Goal: Task Accomplishment & Management: Use online tool/utility

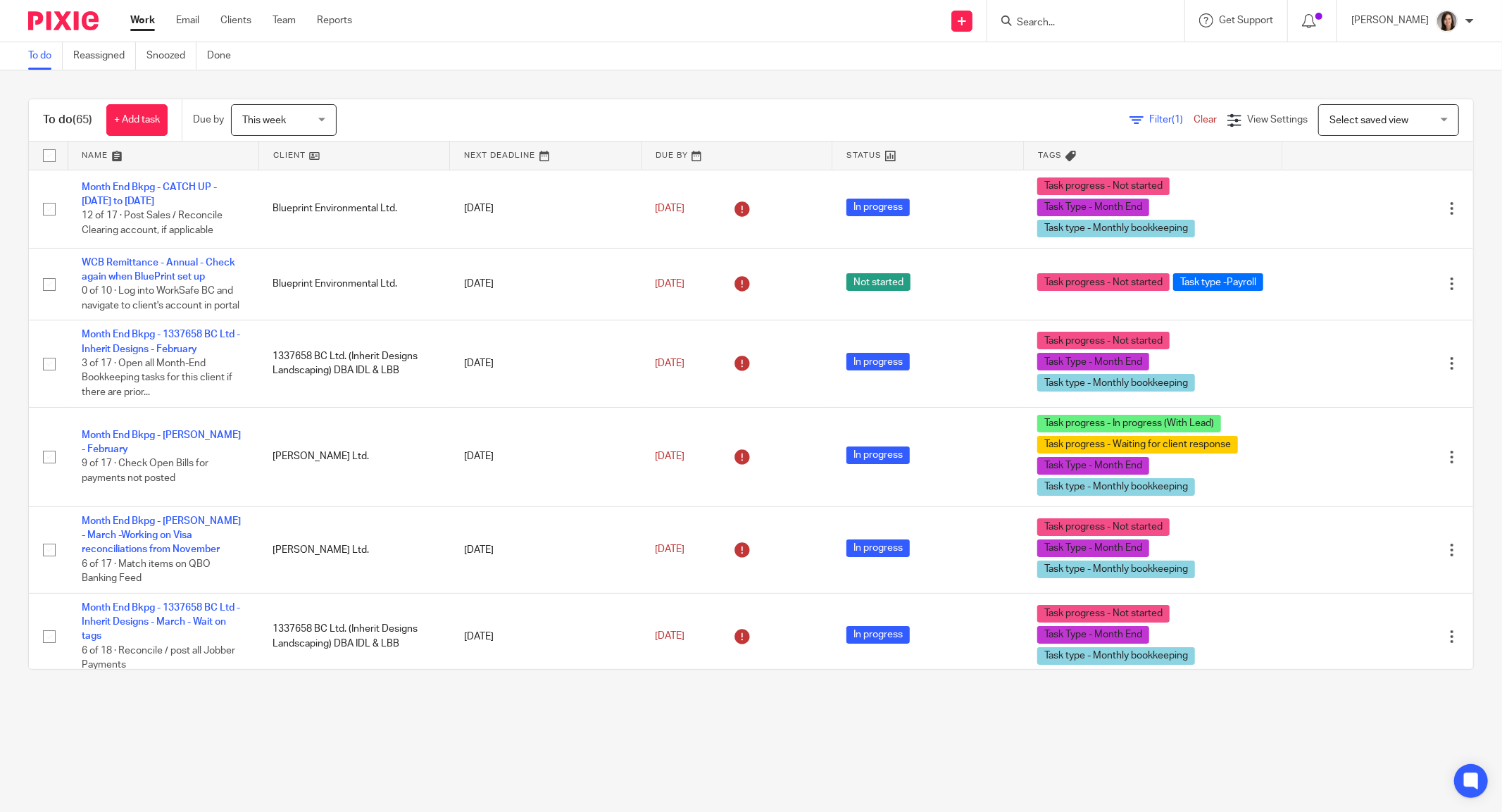
click at [1087, 17] on input "Search" at bounding box center [1079, 23] width 127 height 13
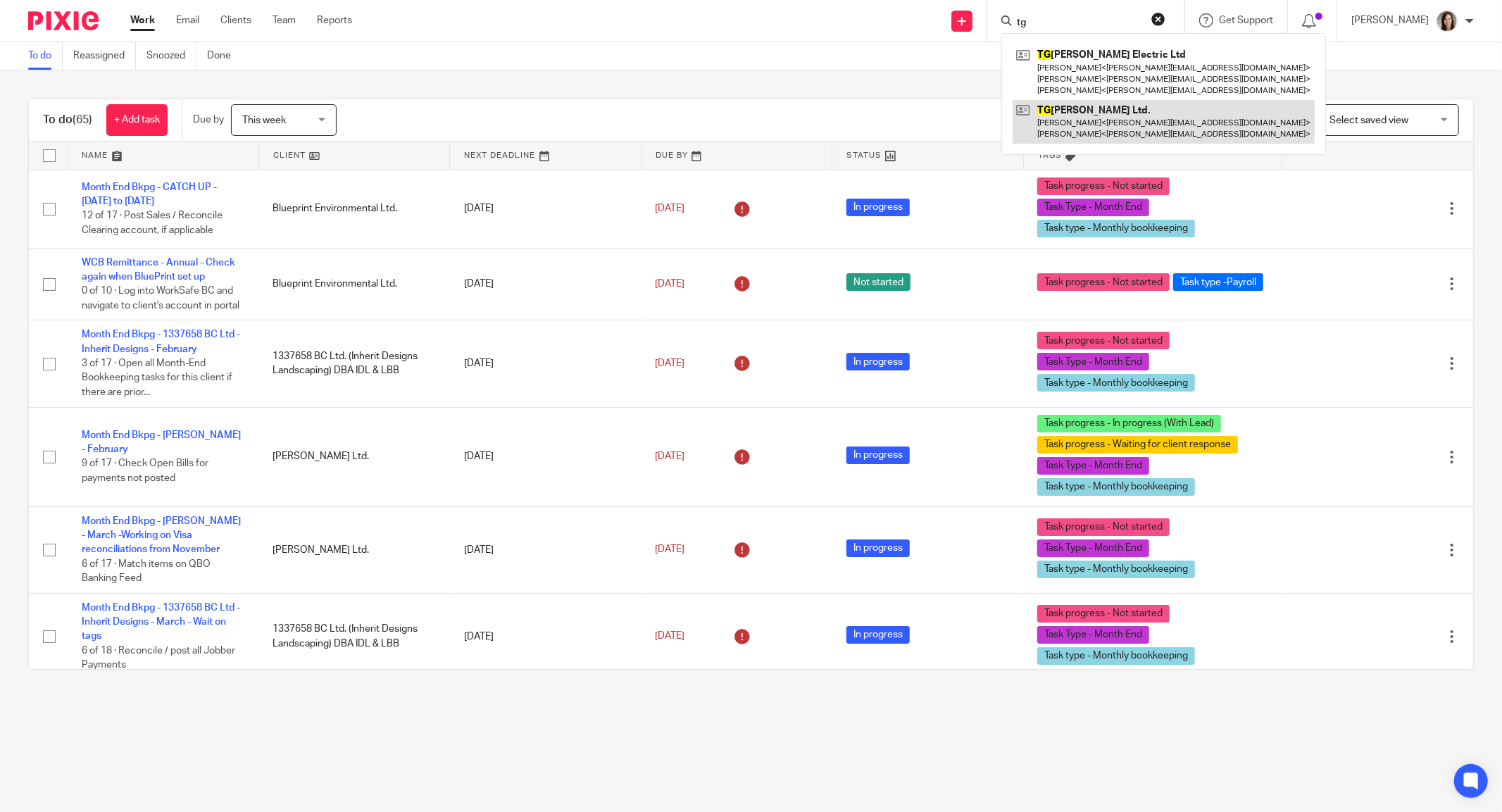
type input "tg"
click at [1074, 123] on link at bounding box center [1163, 122] width 302 height 44
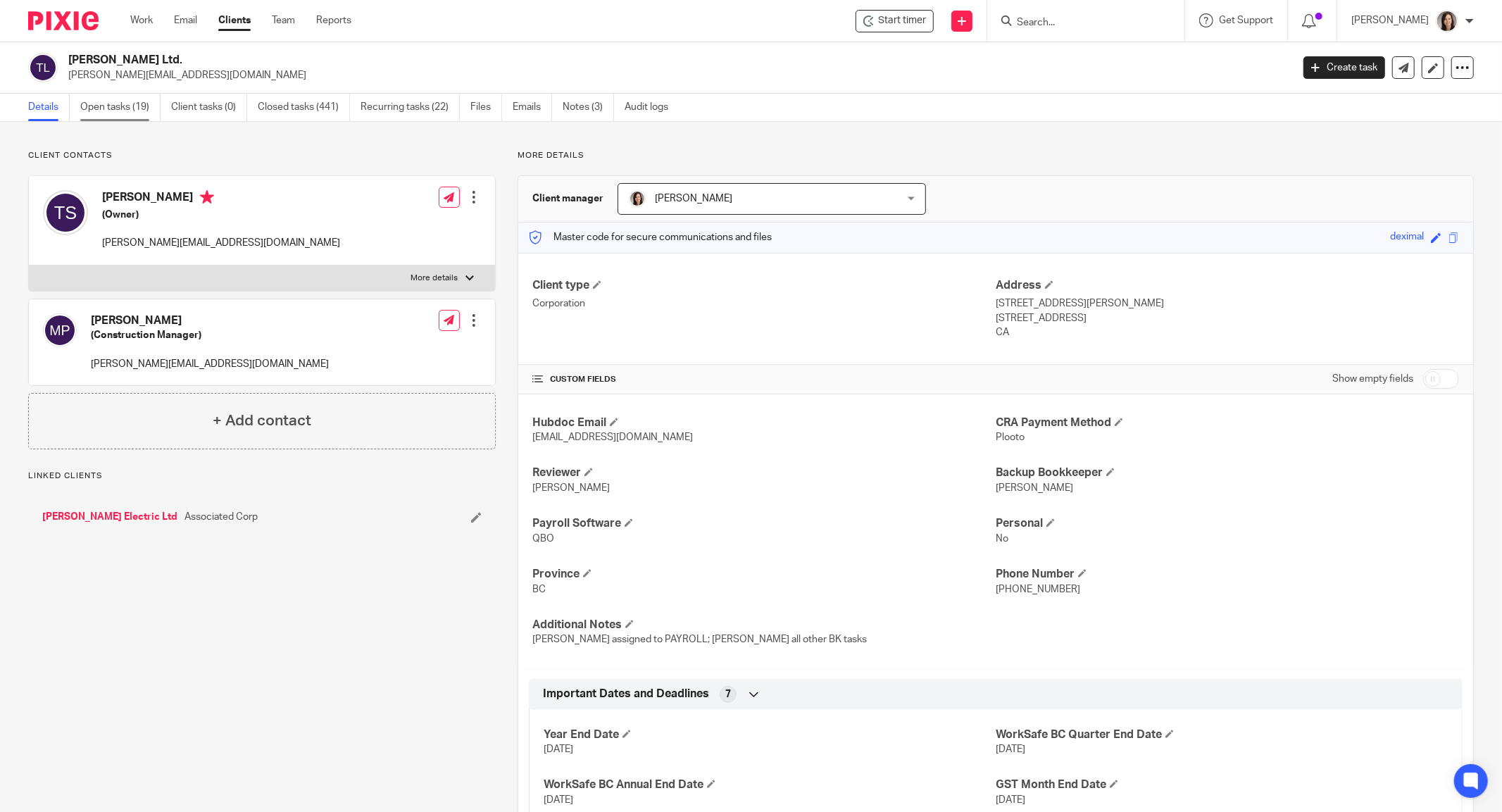
click at [99, 104] on link "Open tasks (19)" at bounding box center [120, 107] width 80 height 28
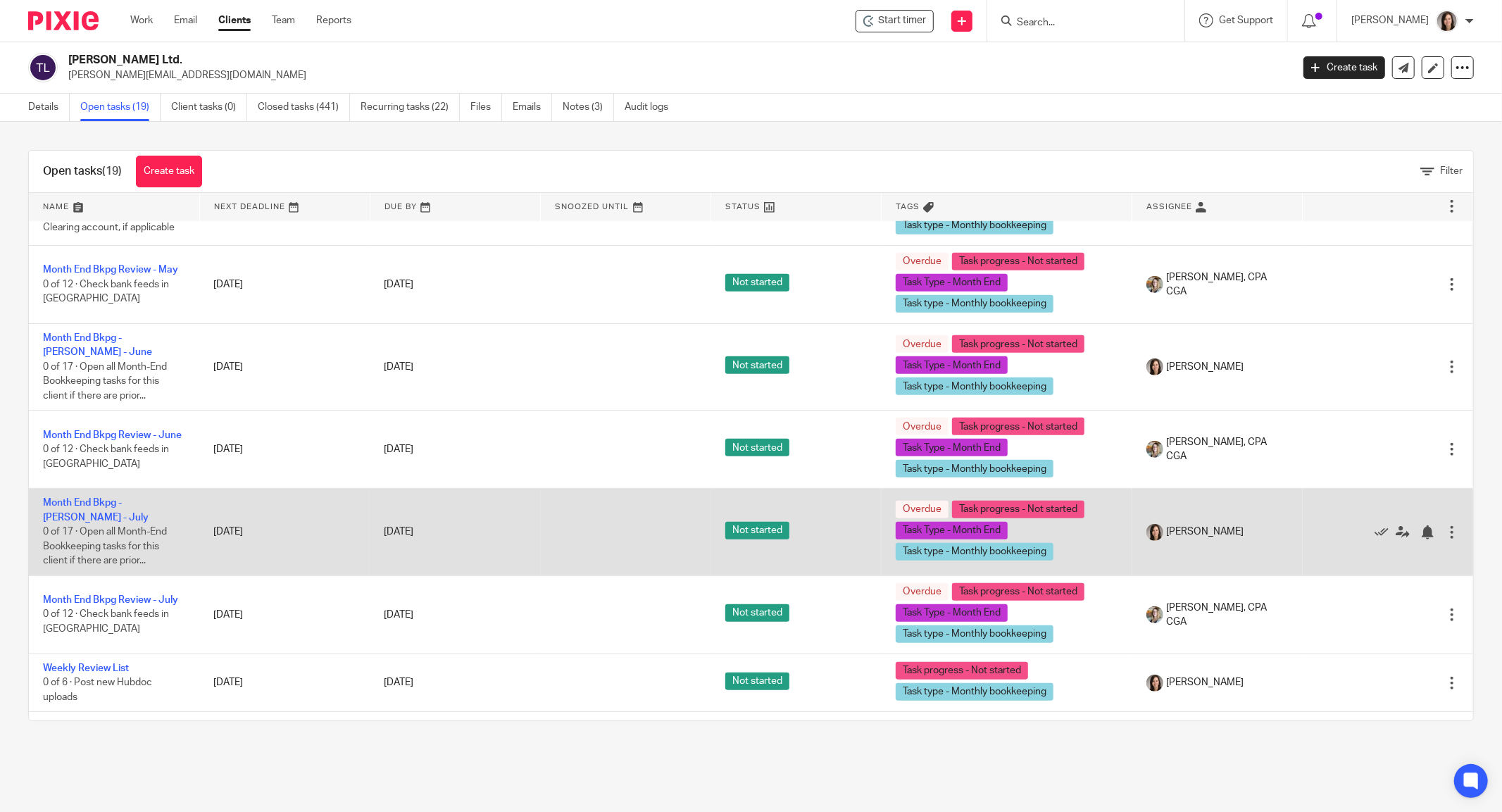
scroll to position [1011, 0]
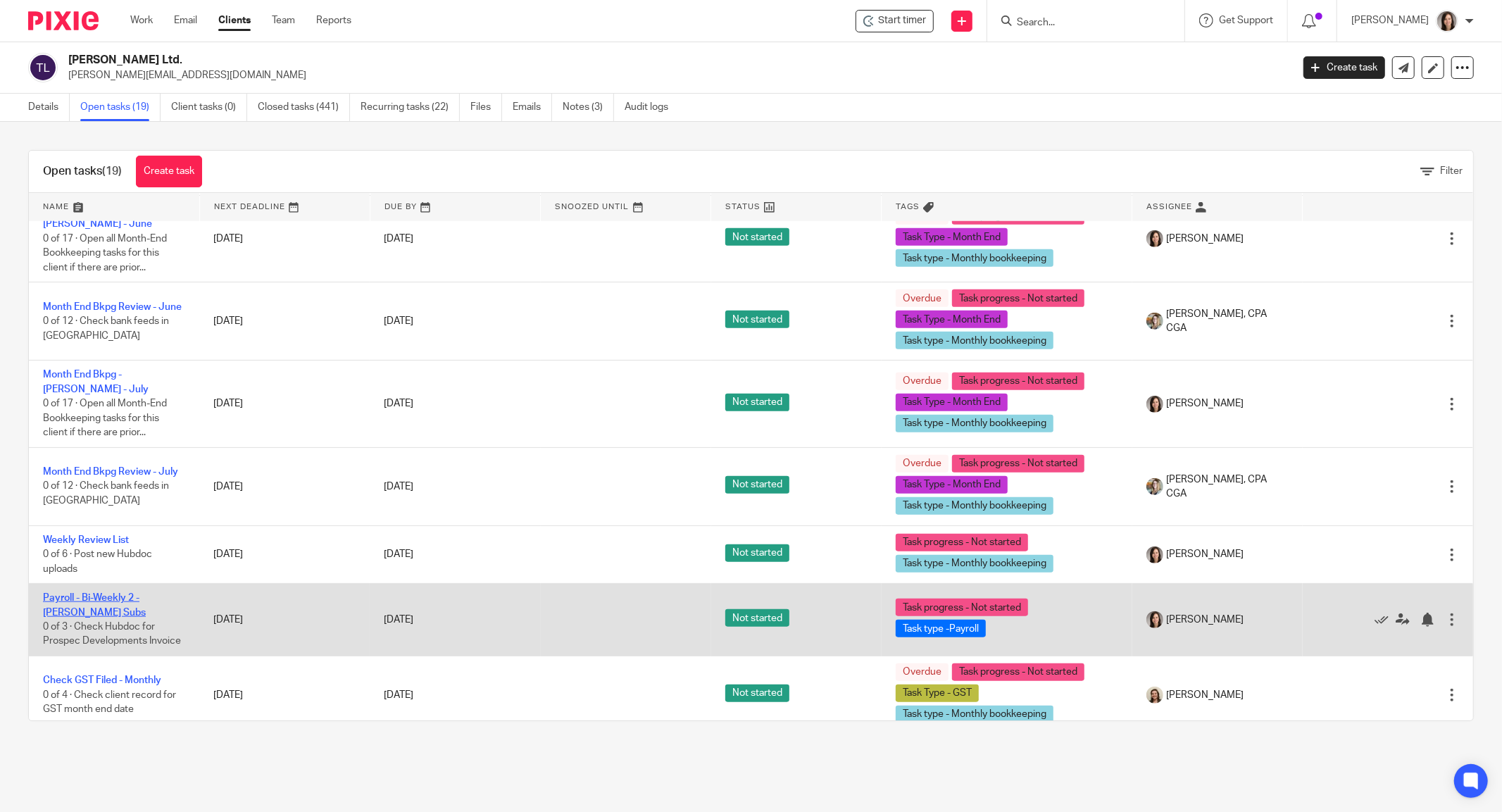
click at [125, 593] on link "Payroll - Bi-Weekly 2 - [PERSON_NAME] Subs" at bounding box center [94, 605] width 103 height 24
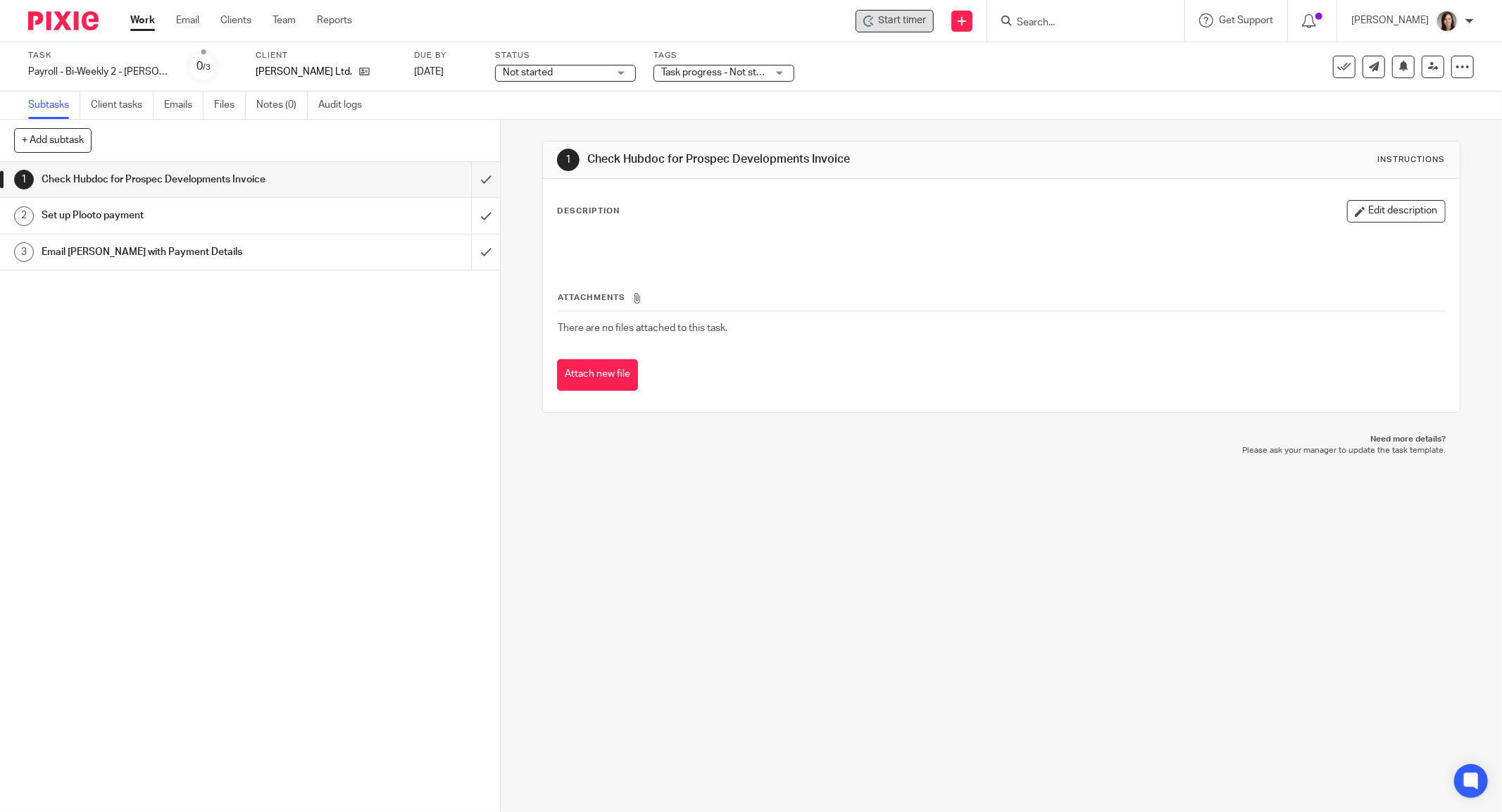
click at [906, 21] on span "Start timer" at bounding box center [902, 21] width 48 height 15
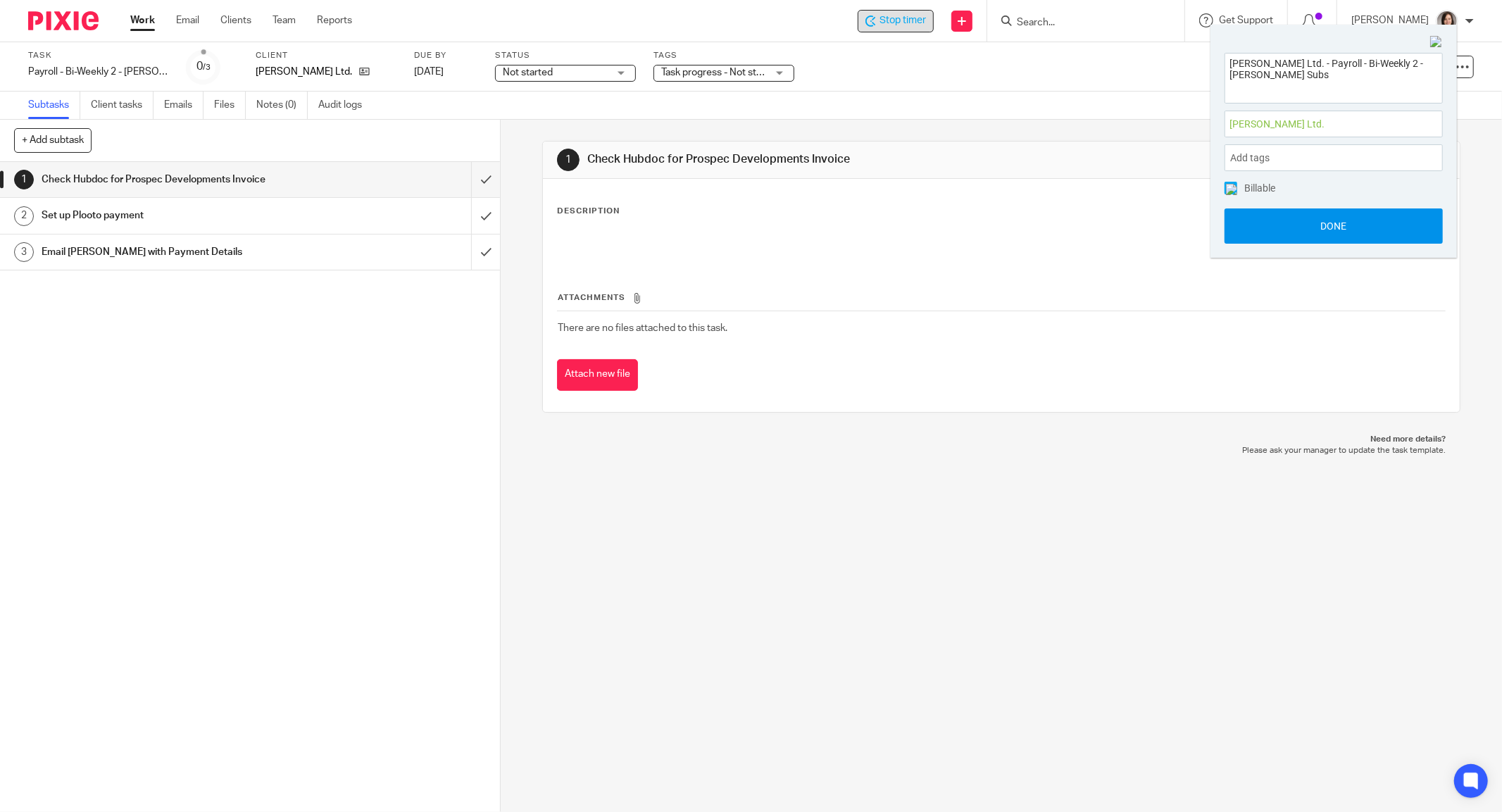
click at [1307, 222] on button "Done" at bounding box center [1334, 226] width 218 height 35
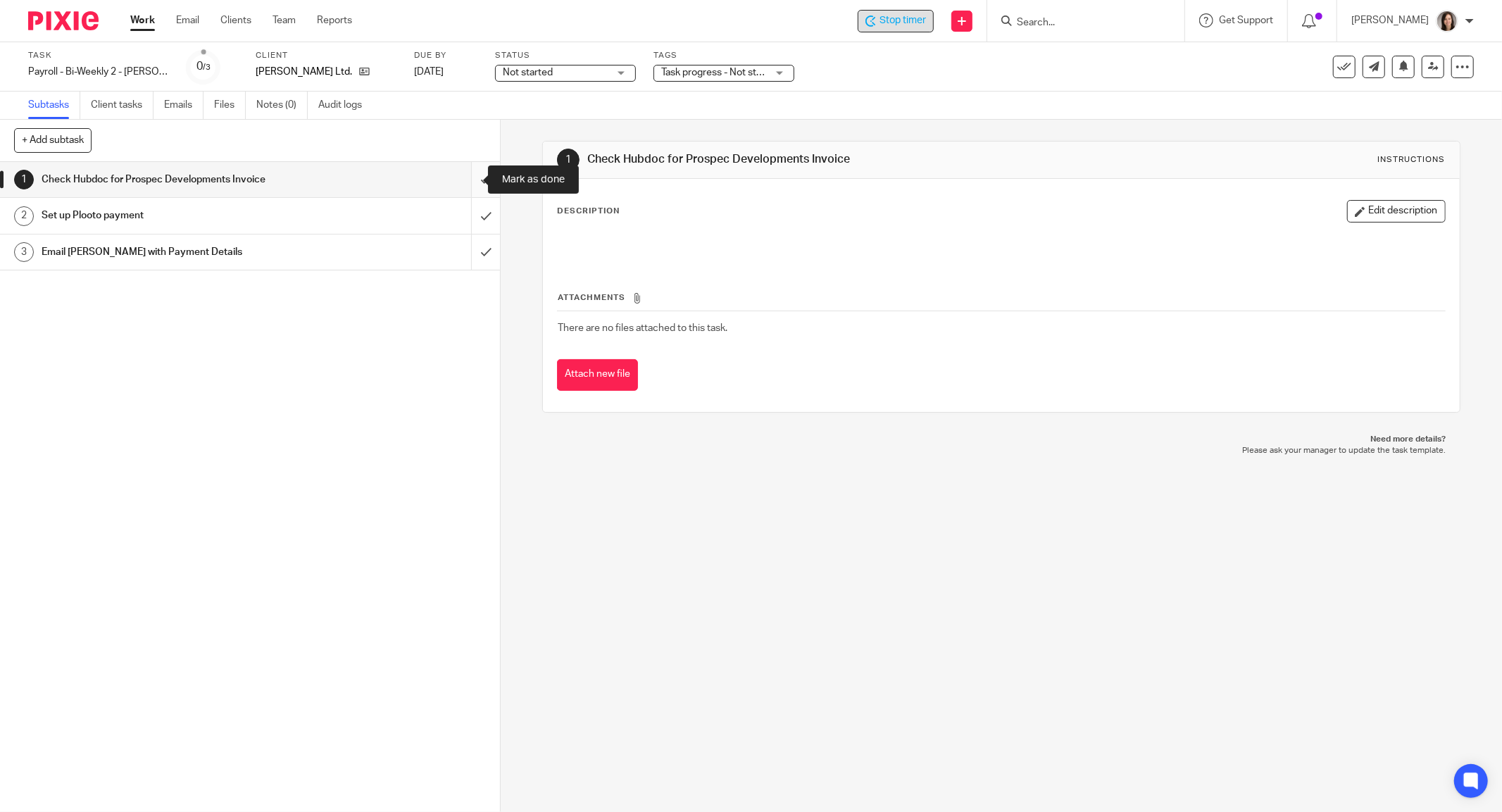
click at [468, 185] on input "submit" at bounding box center [250, 179] width 500 height 35
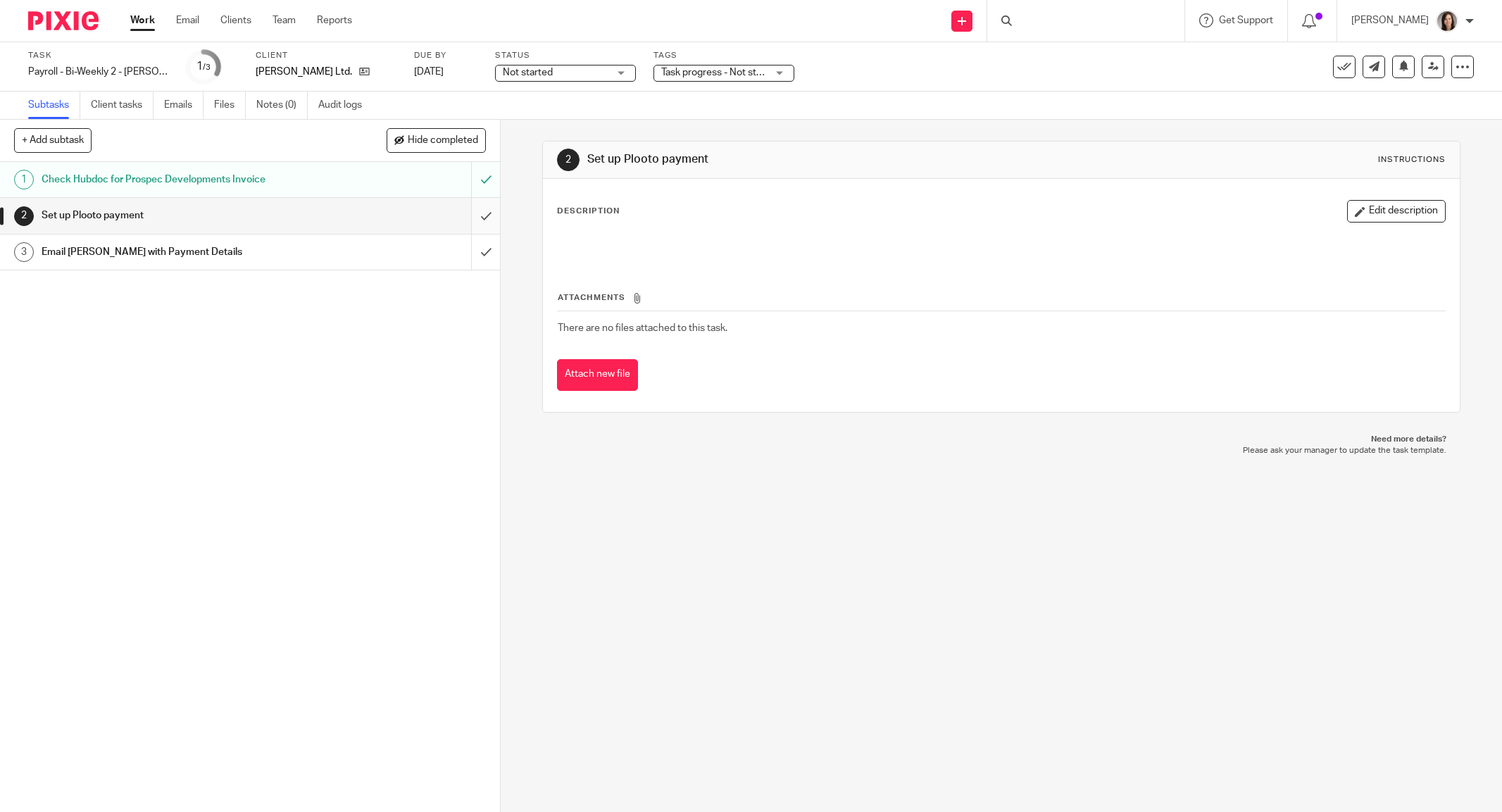
click at [461, 219] on input "submit" at bounding box center [250, 215] width 500 height 35
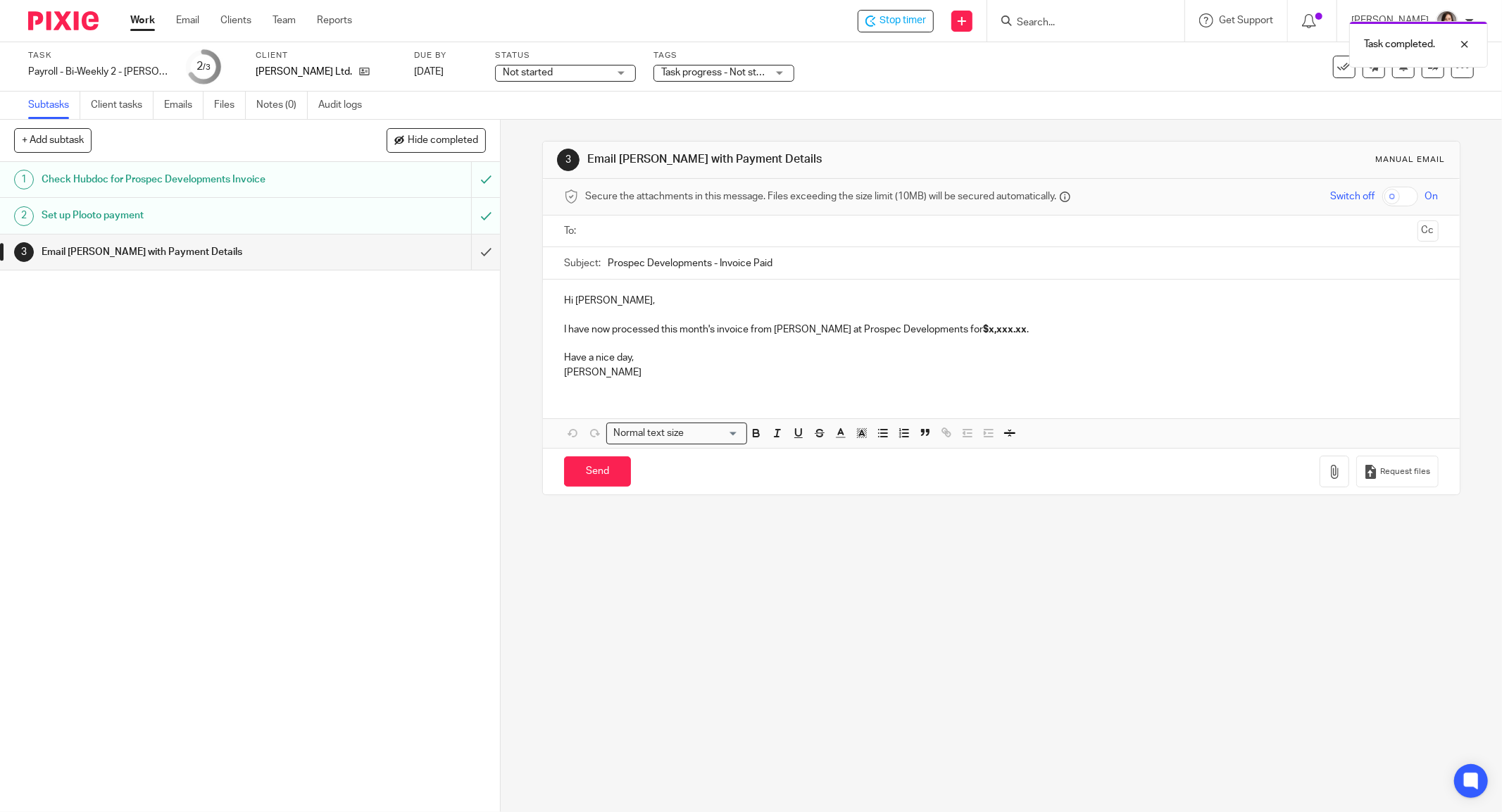
click at [813, 263] on input "Prospec Developments - Invoice Paid" at bounding box center [1023, 263] width 831 height 32
click at [816, 328] on p "I have now processed this month's invoice from Randy at Prospec Developments fo…" at bounding box center [1001, 329] width 874 height 14
drag, startPoint x: 712, startPoint y: 326, endPoint x: 657, endPoint y: 331, distance: 55.2
click at [657, 331] on p "I have now processed this month's invoice from Randy at Prospec Developments fo…" at bounding box center [1001, 329] width 874 height 14
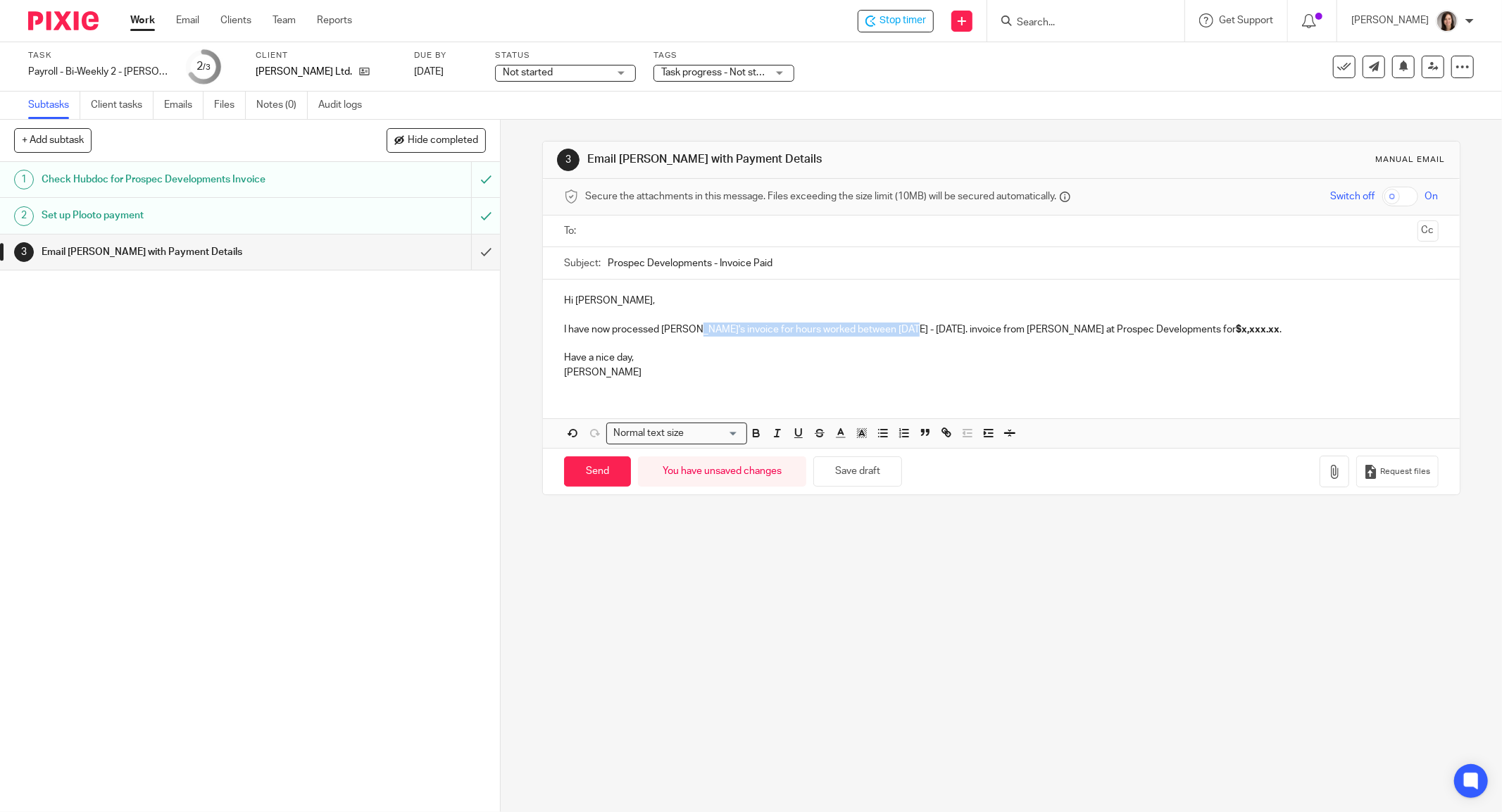
drag, startPoint x: 898, startPoint y: 330, endPoint x: 691, endPoint y: 335, distance: 207.1
click at [691, 335] on p "I have now processed Randy's invoice for hours worked between Mar 10 - 23. invo…" at bounding box center [1001, 329] width 874 height 14
click at [866, 338] on p at bounding box center [1001, 343] width 874 height 14
click at [841, 323] on p "I have now processed Randy's invoice from Randy at Prospec Developments for $x,…" at bounding box center [1001, 329] width 874 height 14
click at [741, 330] on p "I have now processed Randy's invoice from Randy at Prospec Developments for $x,…" at bounding box center [1001, 329] width 874 height 14
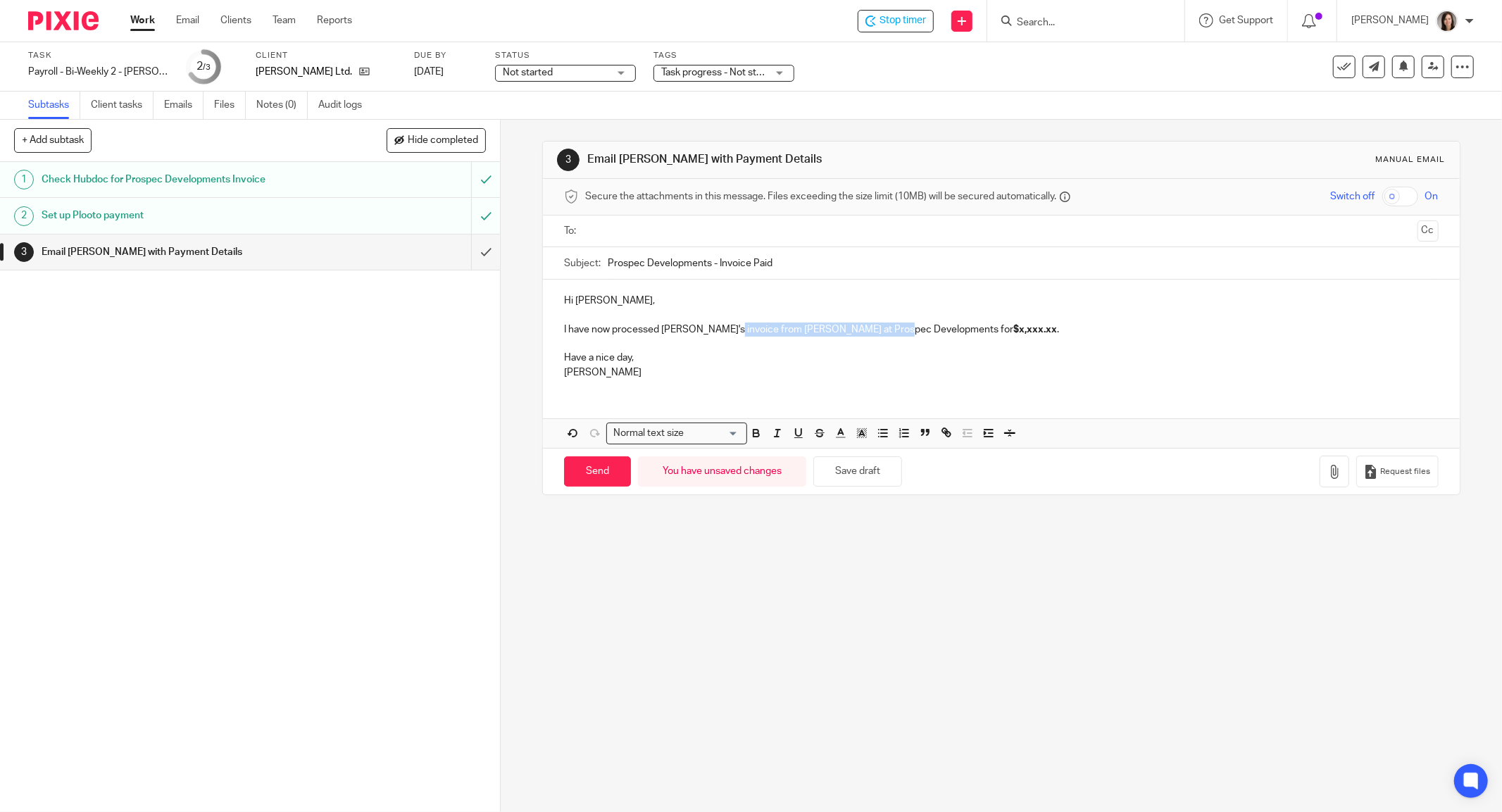
drag, startPoint x: 894, startPoint y: 329, endPoint x: 724, endPoint y: 329, distance: 170.0
click at [724, 329] on p "I have now processed Randy's invoice from Randy at Prospec Developments for $x,…" at bounding box center [1001, 329] width 874 height 14
click at [963, 329] on p "I have now processed Randy's invoice for hours worked between Mar 10 - 23 for $…" at bounding box center [1001, 329] width 874 height 14
click at [986, 329] on p "I have now processed Randy's invoice for hours worked between Mar 10 - 23 for $…" at bounding box center [1001, 329] width 874 height 14
drag, startPoint x: 1254, startPoint y: 332, endPoint x: 961, endPoint y: 332, distance: 293.0
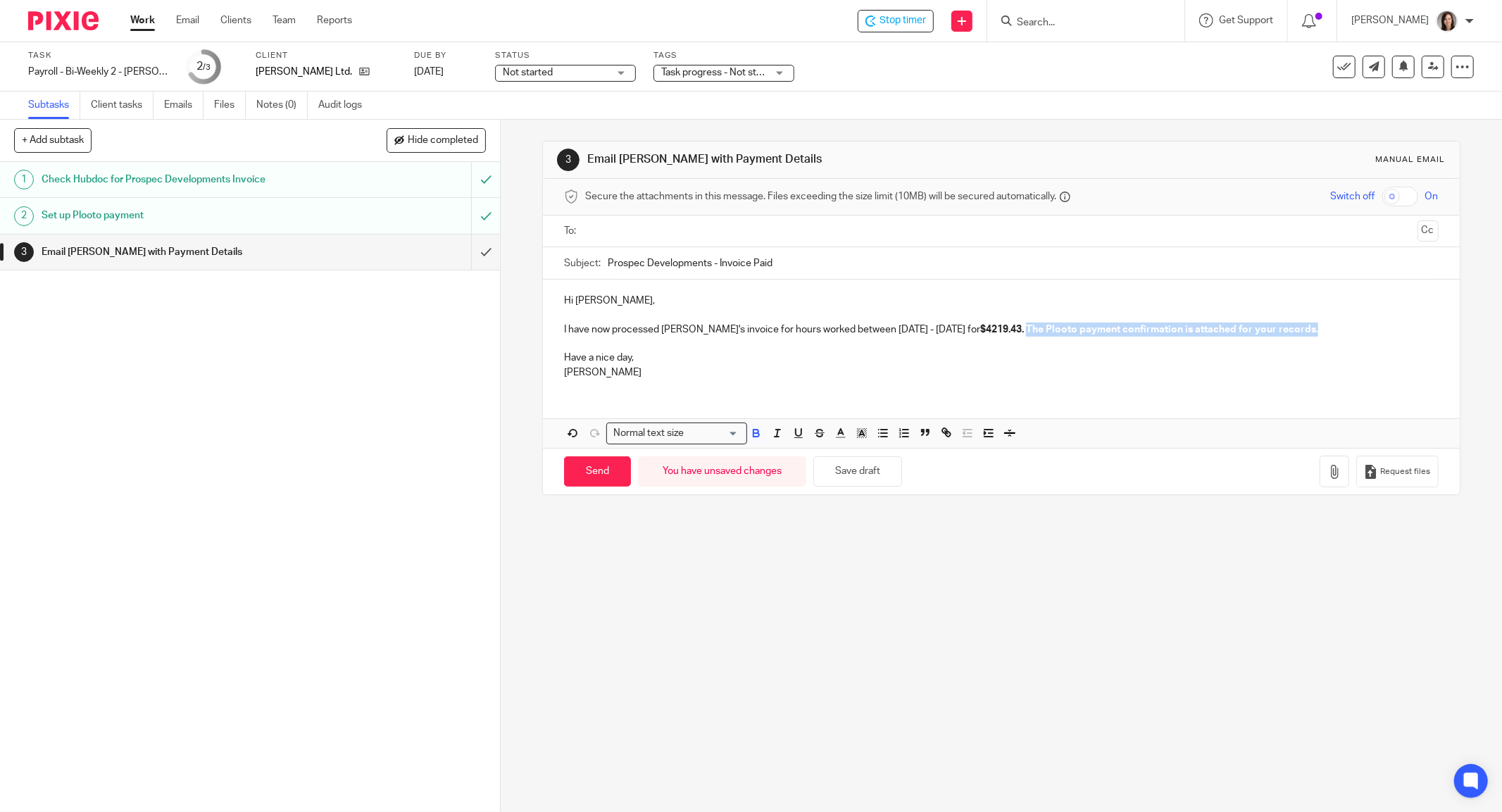
click at [961, 332] on p "I have now processed Randy's invoice for hours worked between Mar 10 - 23 for $…" at bounding box center [1001, 329] width 874 height 14
click at [1255, 323] on p "I have now processed Randy's invoice for hours worked between Mar 10 - 23 for $…" at bounding box center [1001, 329] width 874 height 14
click at [643, 361] on p "Have a nice day," at bounding box center [1001, 357] width 874 height 14
click at [1327, 471] on icon "button" at bounding box center [1334, 471] width 14 height 14
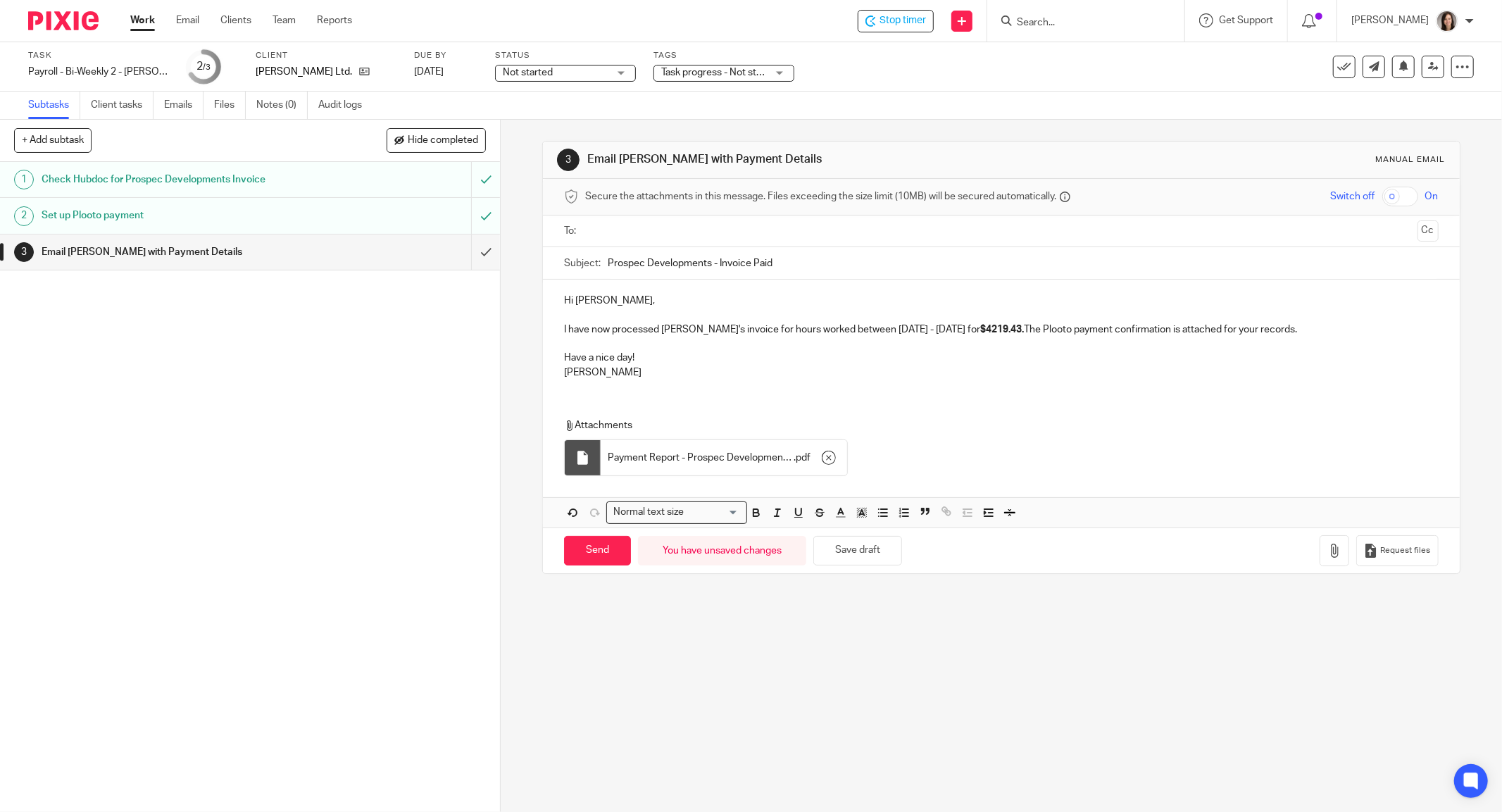
click at [746, 262] on input "Prospec Developments - Invoice Paid" at bounding box center [1023, 263] width 831 height 32
type input "Prospec Developments - Invoice 2503 Paid"
click at [622, 225] on input "text" at bounding box center [1001, 231] width 821 height 17
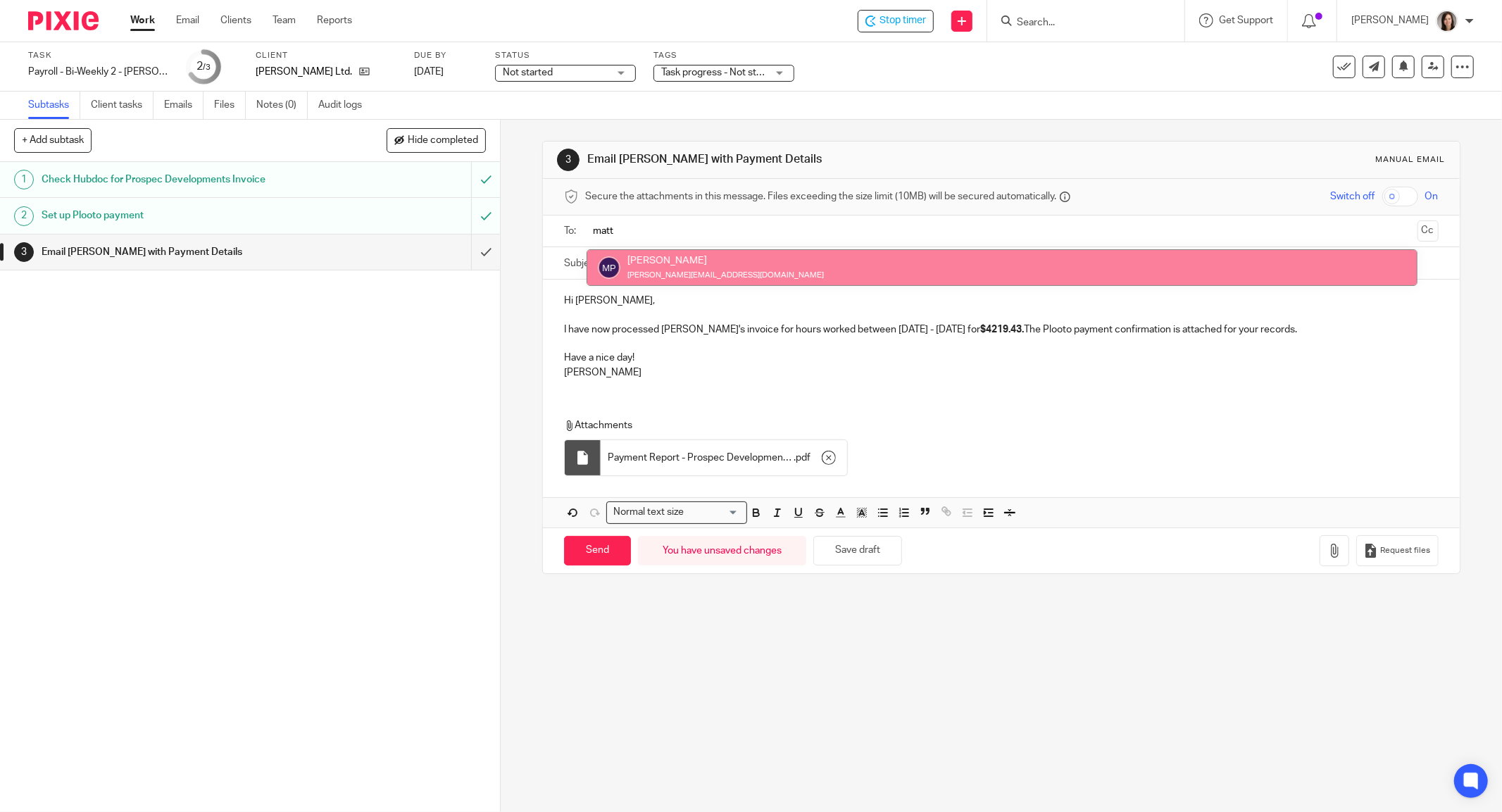
type input "matt"
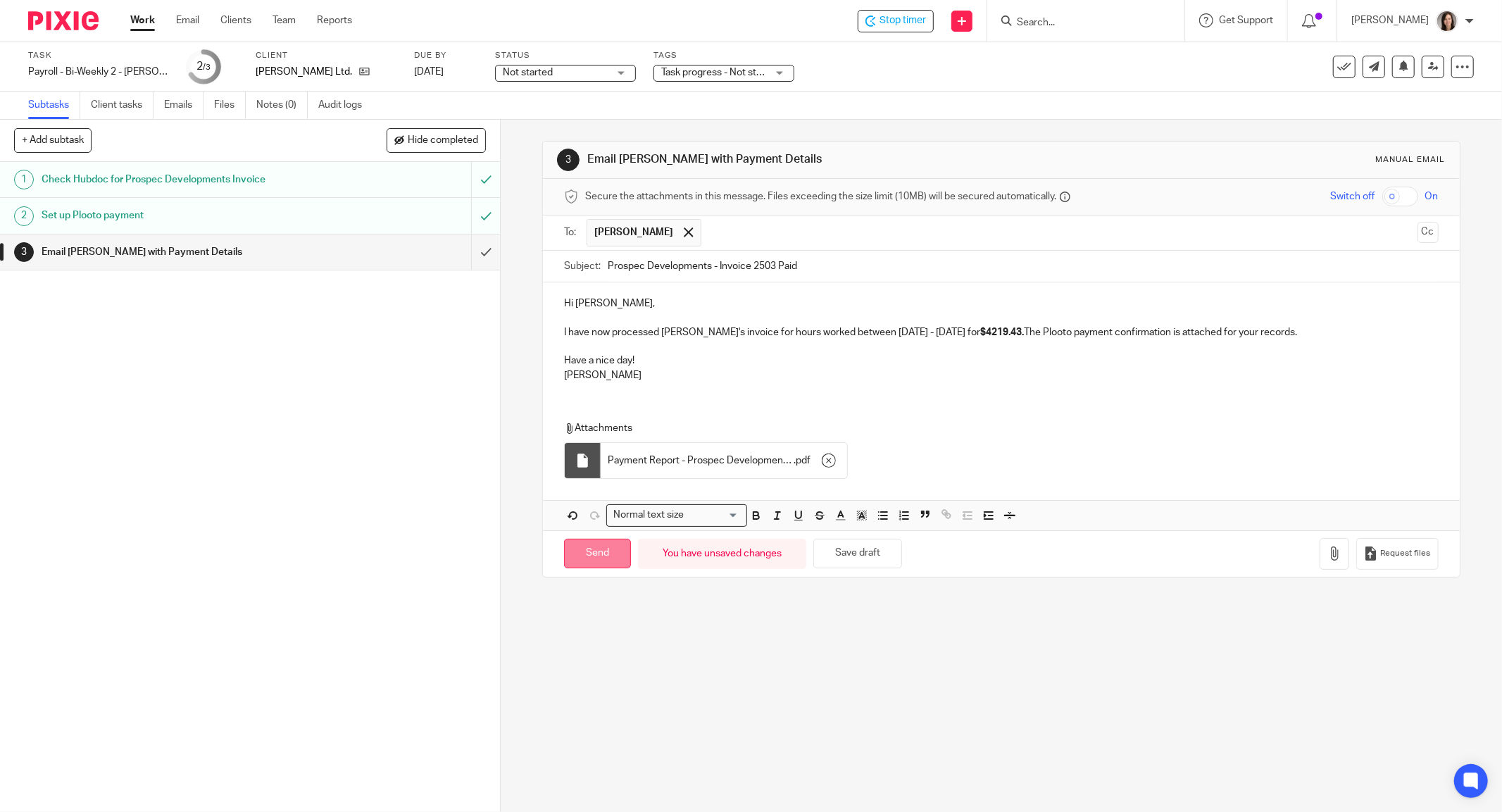
click at [572, 545] on input "Send" at bounding box center [597, 554] width 67 height 30
type input "Sent"
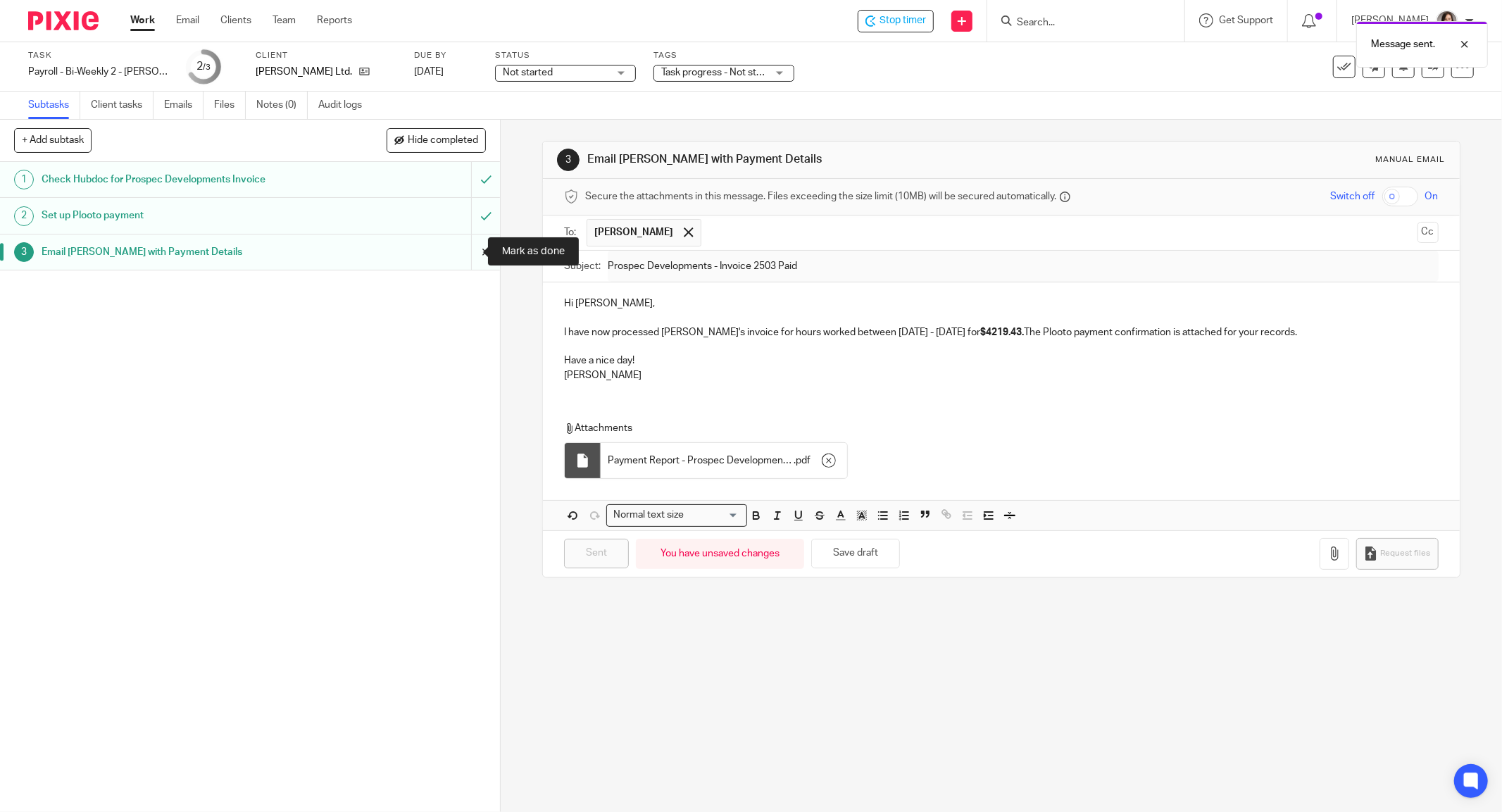
click at [468, 257] on input "submit" at bounding box center [250, 251] width 500 height 35
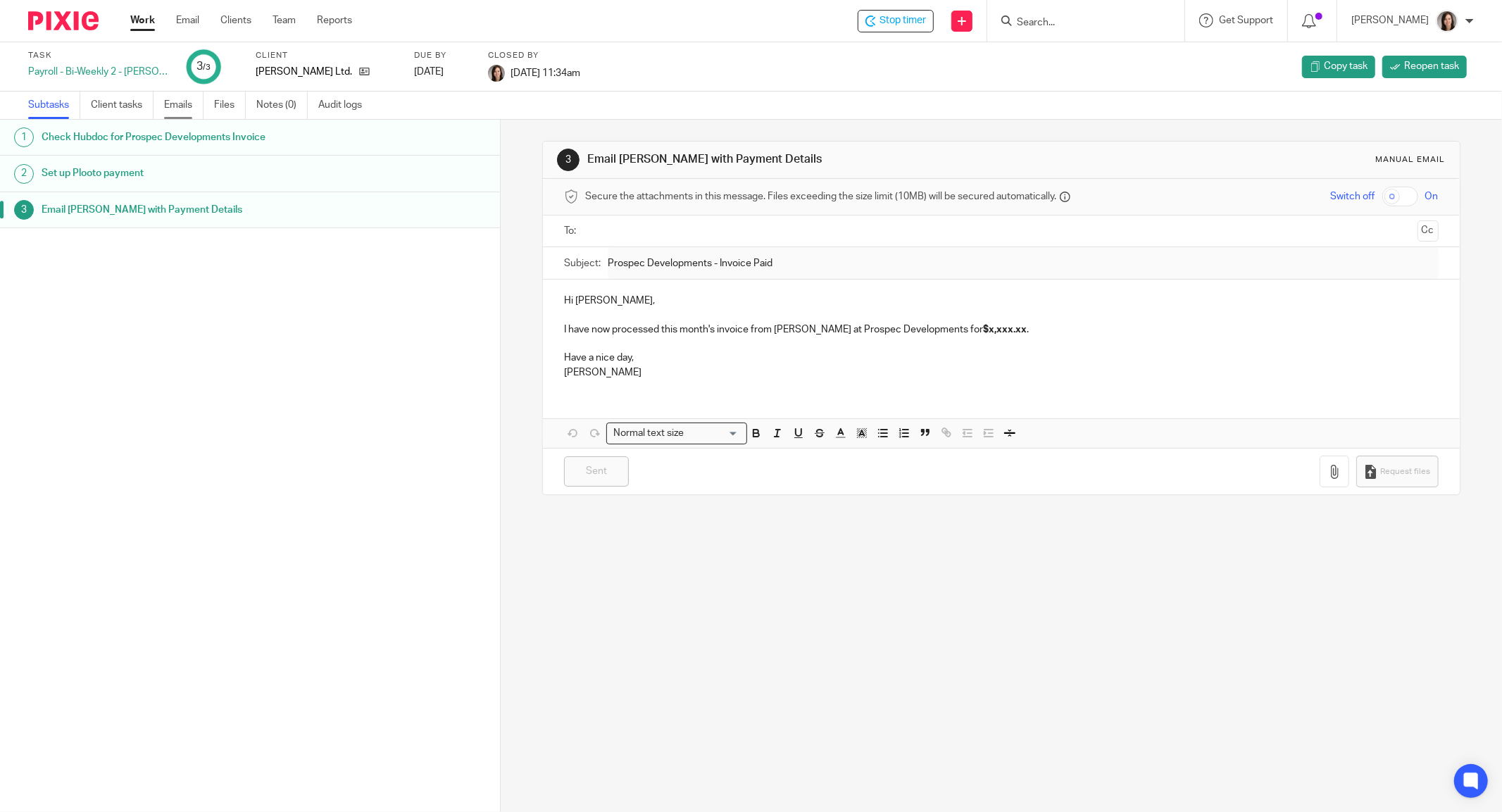
click at [179, 104] on link "Emails" at bounding box center [184, 105] width 40 height 28
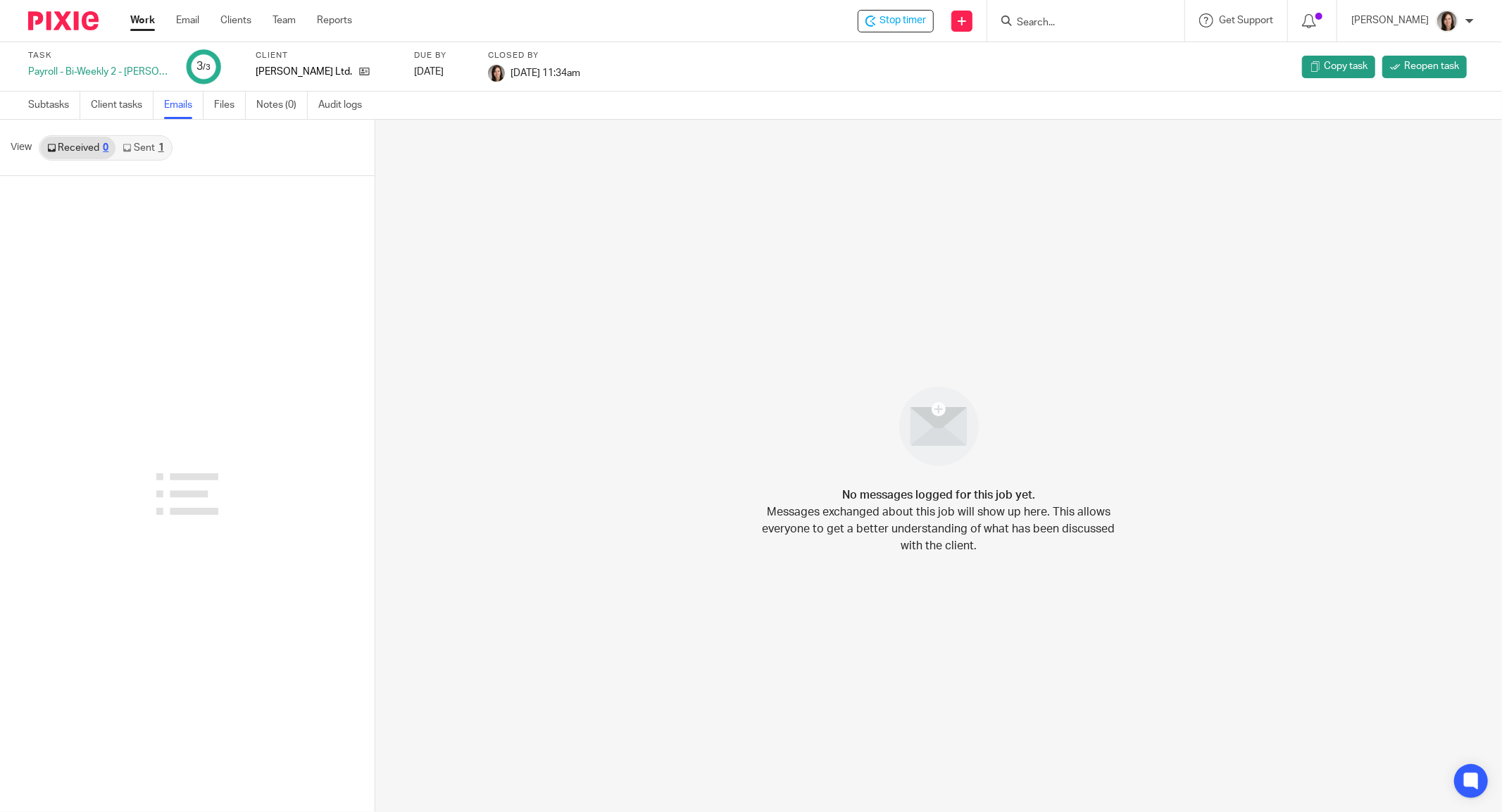
click at [155, 146] on link "Sent 1" at bounding box center [143, 148] width 55 height 23
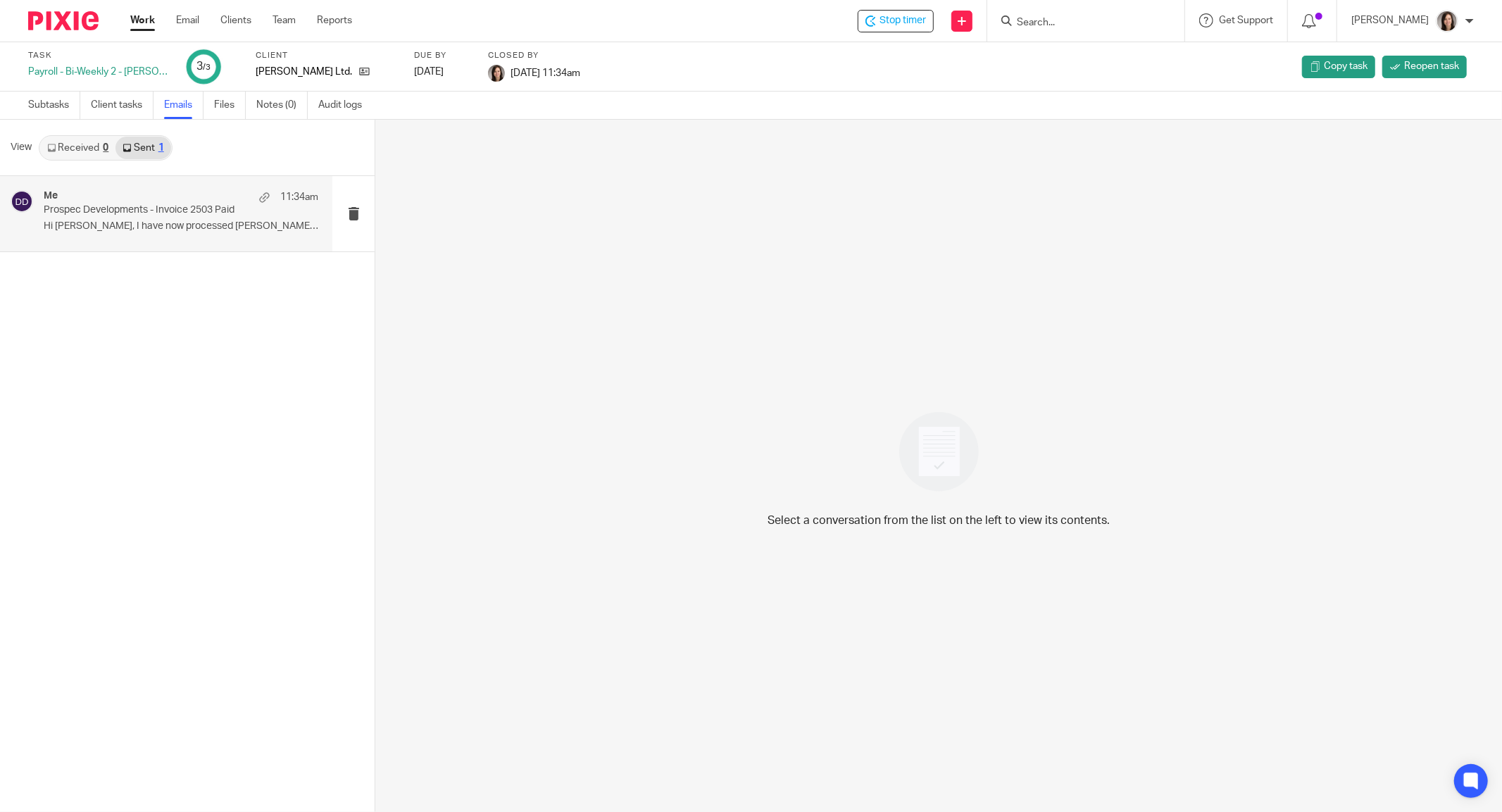
click at [143, 227] on p "Hi [PERSON_NAME], I have now processed [PERSON_NAME]'s..." at bounding box center [181, 227] width 275 height 12
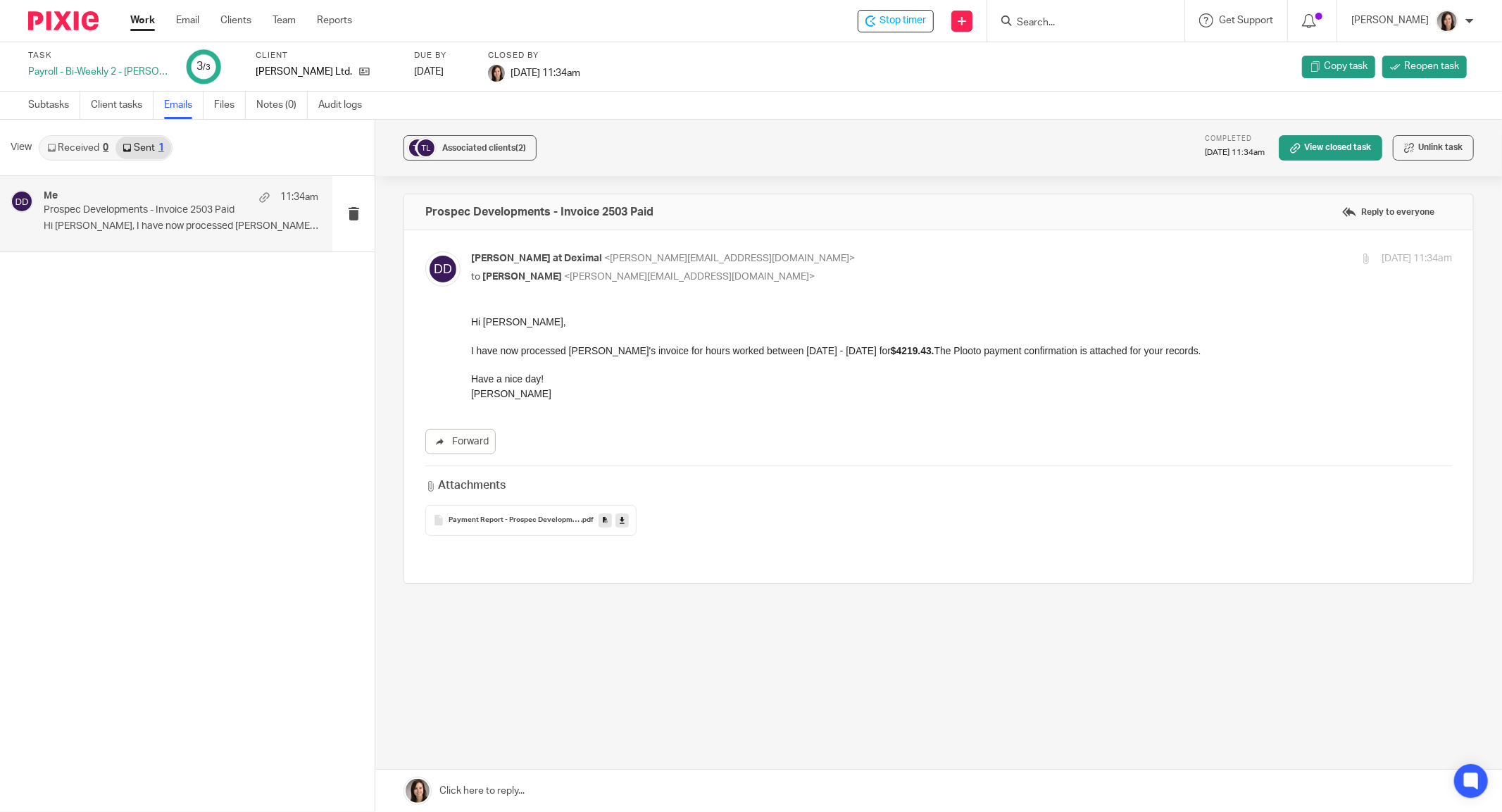
click at [148, 28] on link "Work" at bounding box center [143, 20] width 25 height 14
